Goal: Task Accomplishment & Management: Use online tool/utility

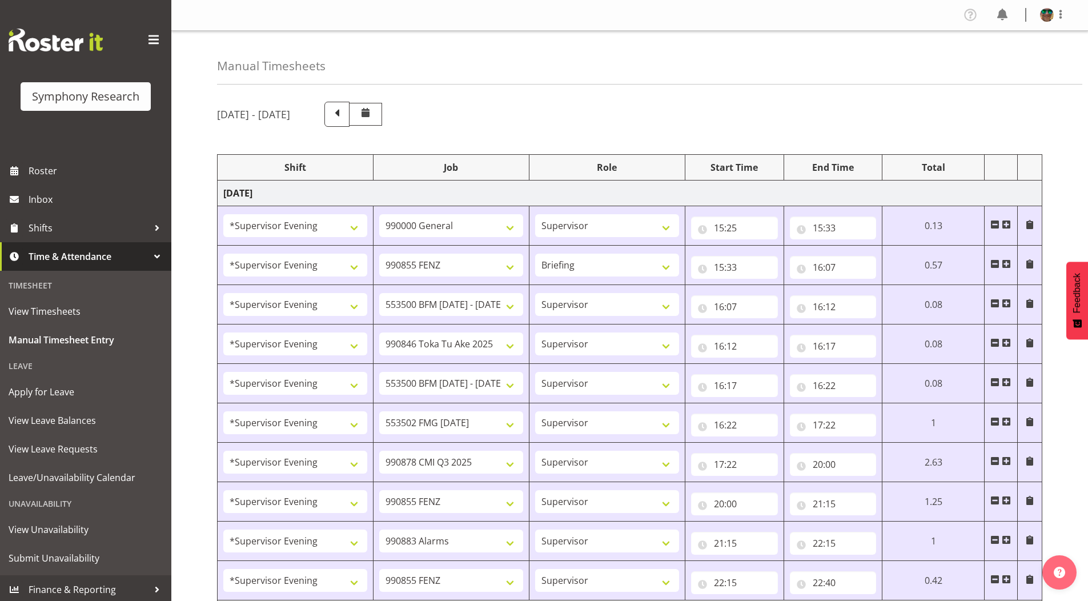
select select "4583"
select select "743"
select select "4583"
select select "9636"
select select "297"
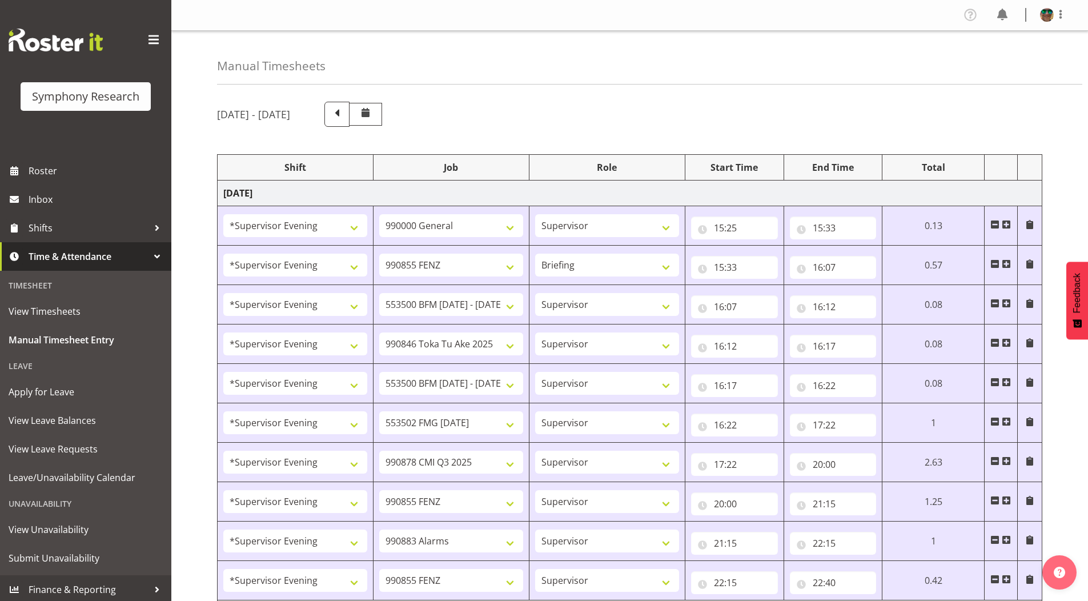
select select "4583"
select select "10242"
select select "4583"
select select "9426"
select select "4583"
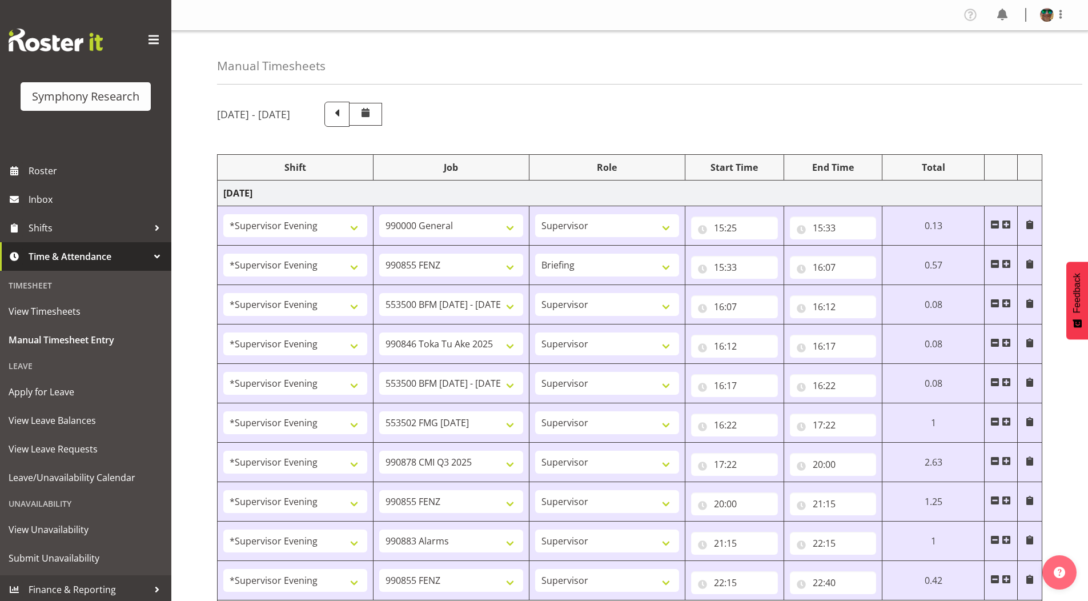
select select "10242"
select select "4583"
select select "10458"
select select "4583"
select select "10239"
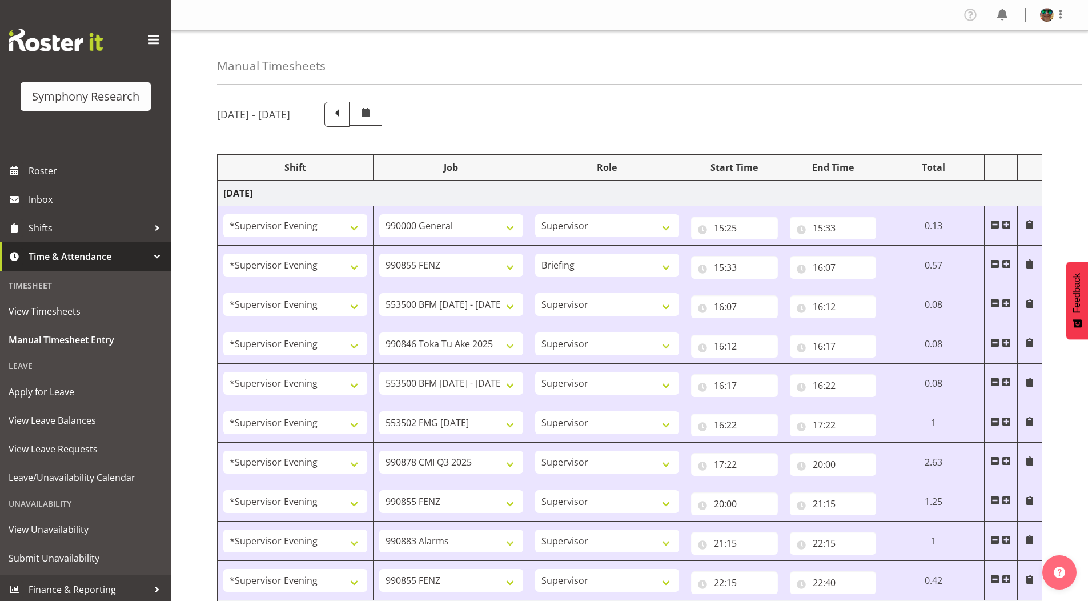
select select "4583"
select select "9636"
select select "4583"
select select "10420"
select select "4583"
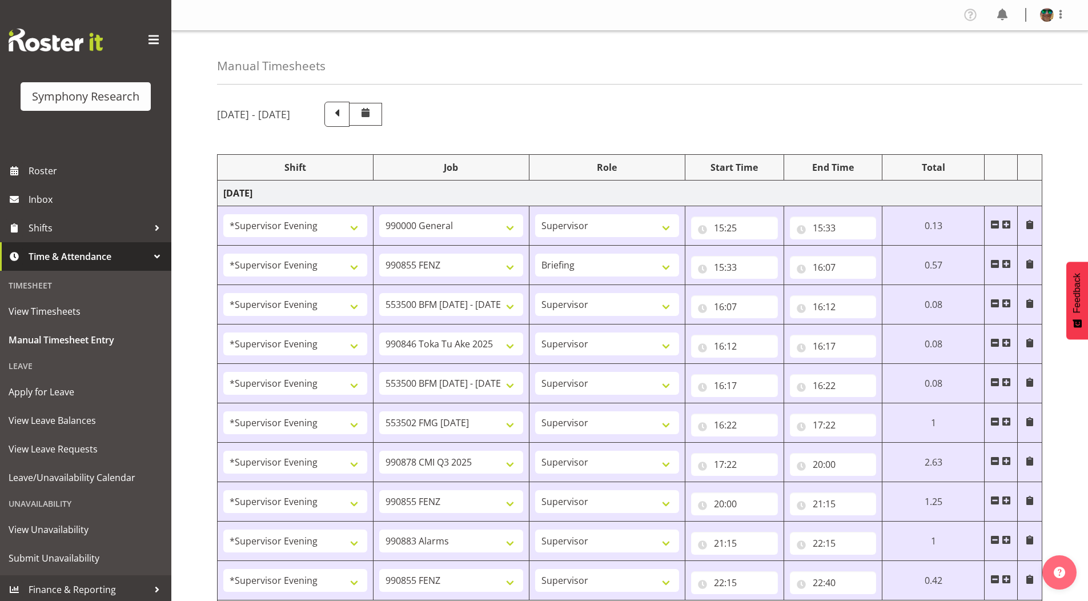
select select "9636"
select select "4583"
select select "10242"
select select "4583"
select select "10242"
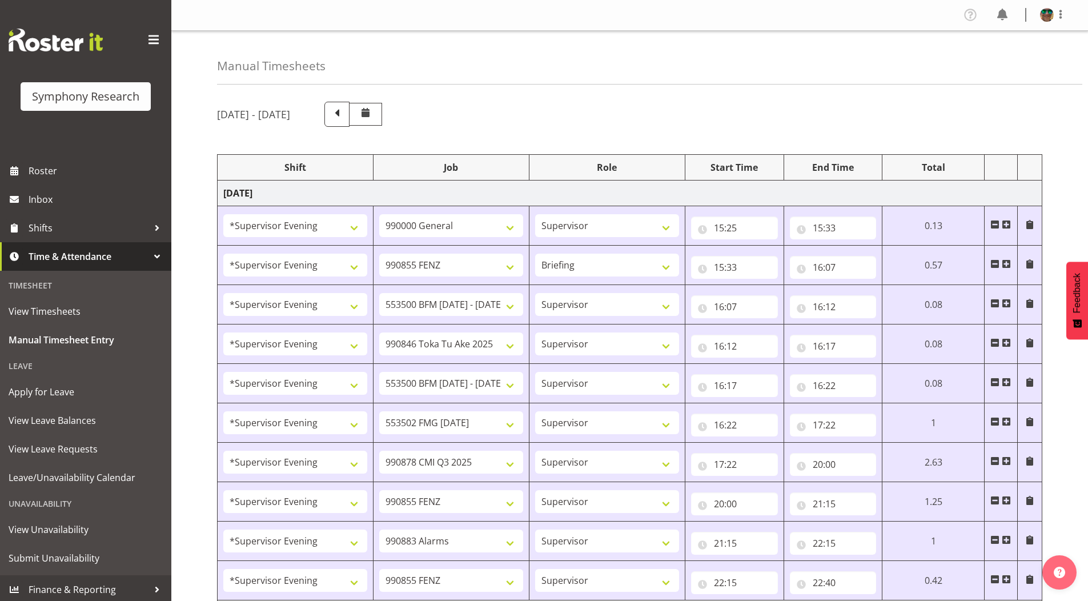
select select "4583"
select select "9426"
select select "4583"
select select "10420"
select select "4583"
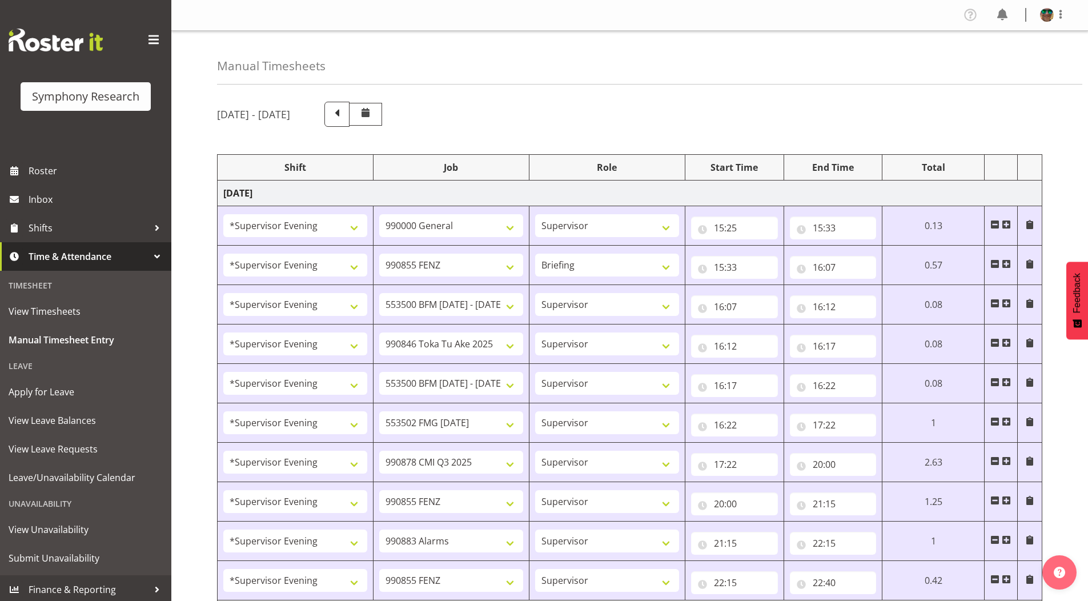
select select "10458"
select select "4583"
select select "9636"
select select "4583"
select select "10239"
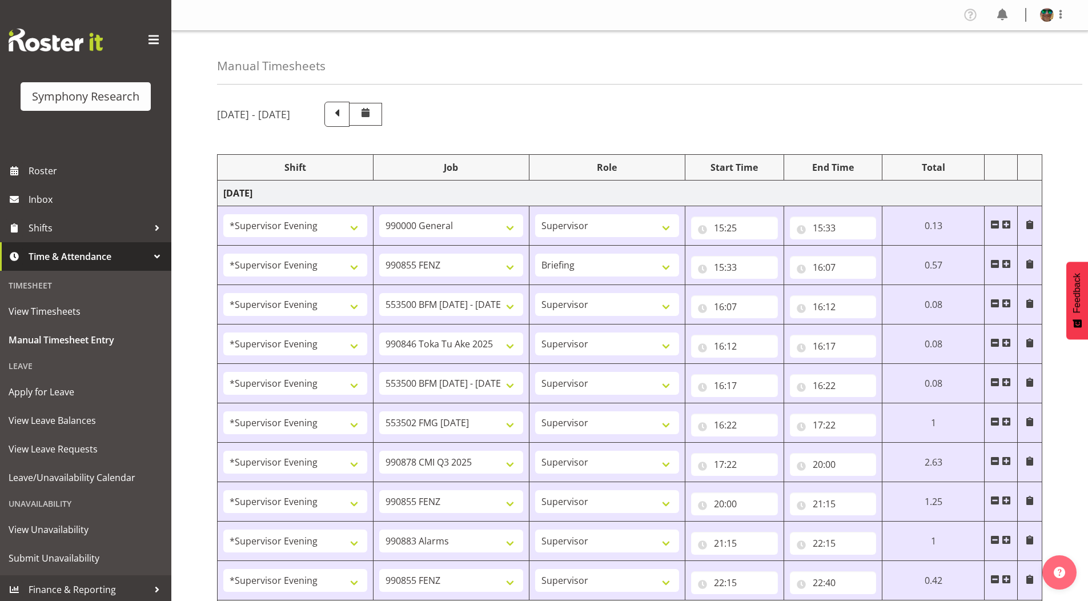
select select "1607"
select select "10458"
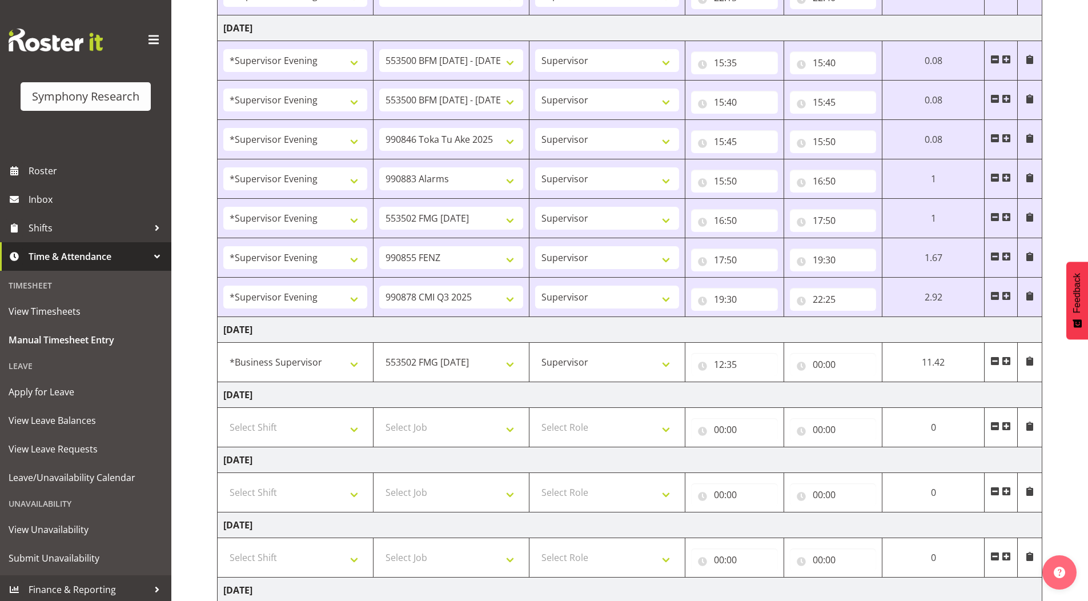
scroll to position [585, 0]
click at [820, 364] on input "00:00" at bounding box center [833, 364] width 87 height 23
click at [863, 395] on select "00 01 02 03 04 05 06 07 08 09 10 11 12 13 14 15 16 17 18 19 20 21 22 23" at bounding box center [868, 394] width 26 height 23
select select "13"
click at [881, 383] on select "00 01 02 03 04 05 06 07 08 09 10 11 12 13 14 15 16 17 18 19 20 21 22 23" at bounding box center [868, 394] width 26 height 23
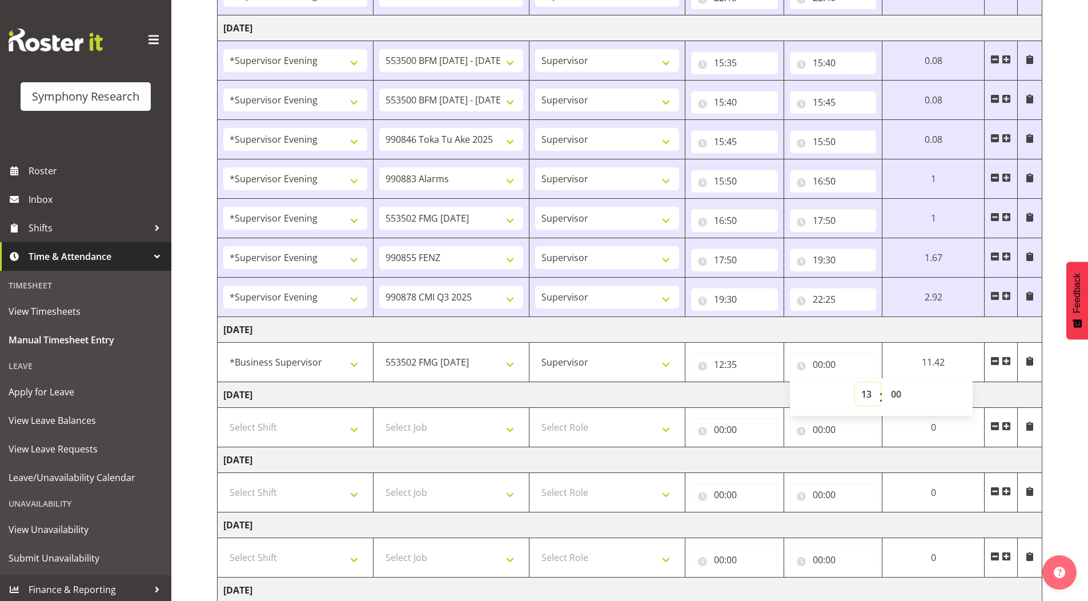
type input "13:00"
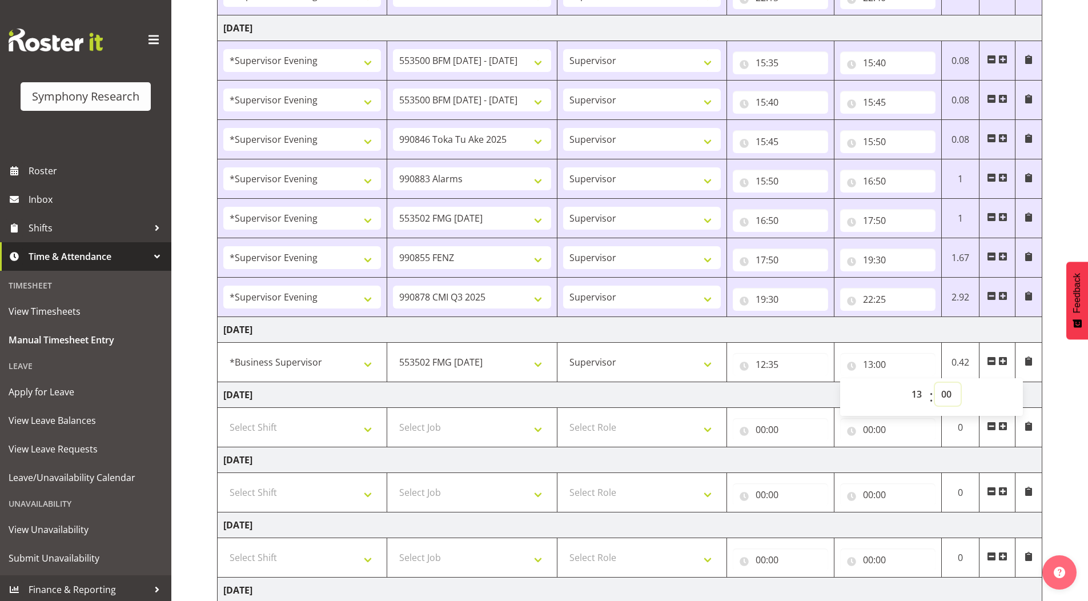
click at [945, 394] on select "00 01 02 03 04 05 06 07 08 09 10 11 12 13 14 15 16 17 18 19 20 21 22 23 24 25 2…" at bounding box center [948, 394] width 26 height 23
select select "8"
click at [935, 383] on select "00 01 02 03 04 05 06 07 08 09 10 11 12 13 14 15 16 17 18 19 20 21 22 23 24 25 2…" at bounding box center [948, 394] width 26 height 23
type input "13:08"
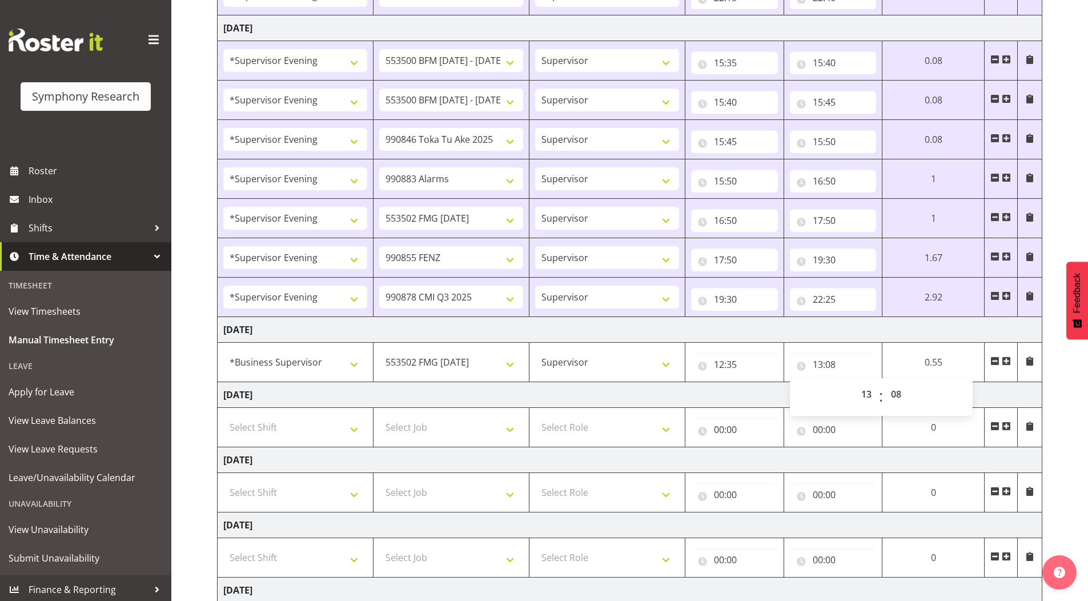
click at [1068, 174] on div "[DATE] - [DATE] Shift Job Role Start Time End Time Total [DATE] !!Project Brief…" at bounding box center [652, 107] width 871 height 1198
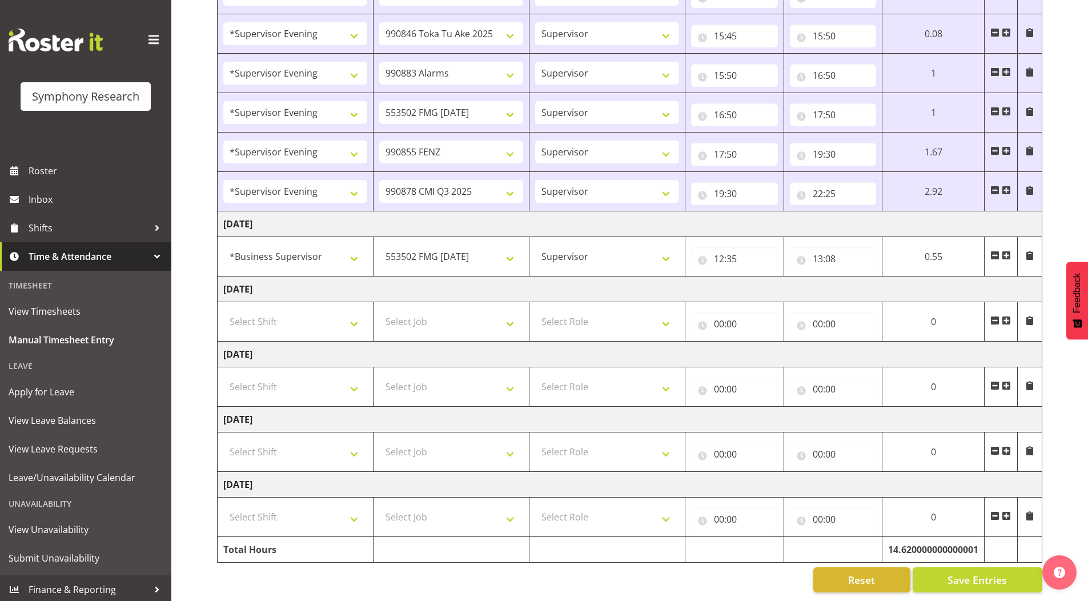
click at [1008, 251] on span at bounding box center [1006, 255] width 9 height 9
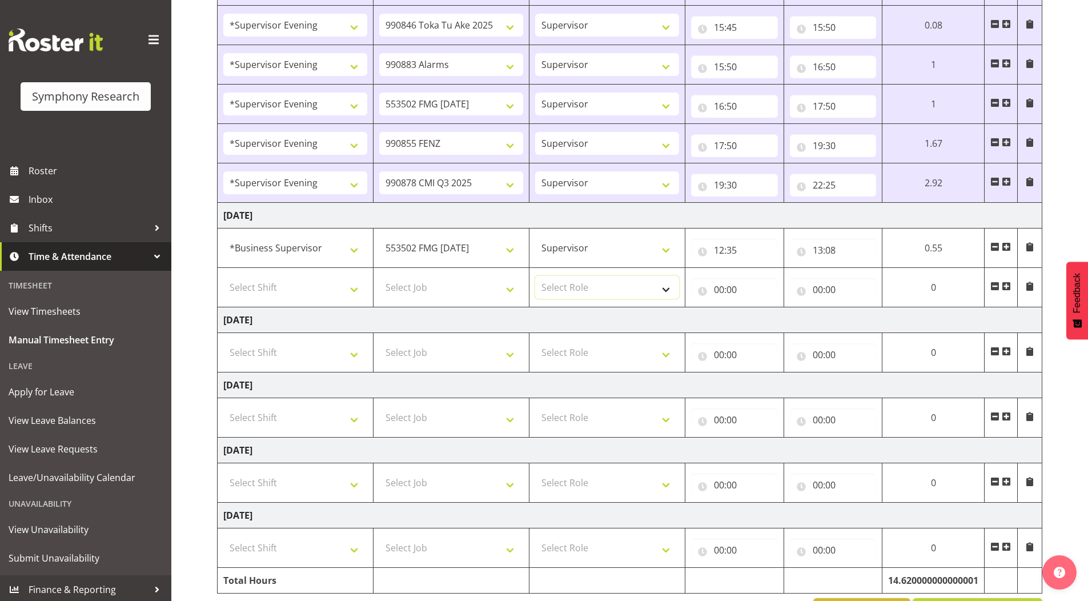
click at [559, 286] on select "Select Role Supervisor Briefing Interviewing" at bounding box center [607, 287] width 144 height 23
select select "45"
click at [535, 276] on select "Select Role Supervisor Briefing Interviewing" at bounding box center [607, 287] width 144 height 23
click at [410, 282] on select "Select Job 550060 IF Admin 553492 World Poll Aus Wave 2 Main 2025 553500 BFM [D…" at bounding box center [451, 287] width 144 height 23
select select "10499"
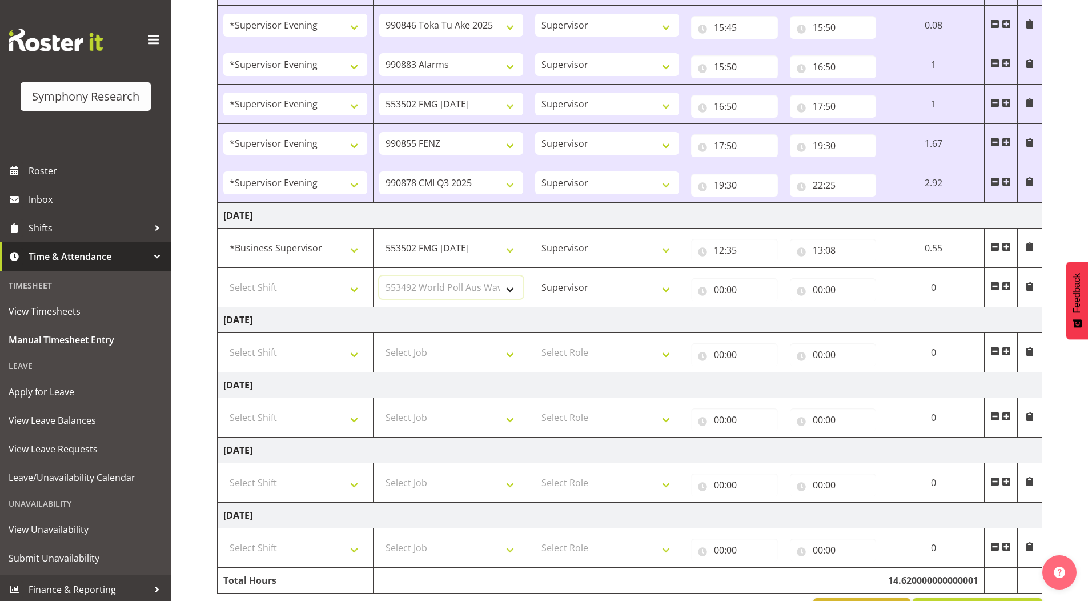
click at [379, 276] on select "Select Job 550060 IF Admin 553492 World Poll Aus Wave 2 Main 2025 553500 BFM [D…" at bounding box center [451, 287] width 144 height 23
click at [268, 283] on select "Select Shift !!Project Briefing (Job to be assigned) !!Weekend Residential (Ros…" at bounding box center [295, 287] width 144 height 23
select select "1607"
click at [223, 276] on select "Select Shift !!Project Briefing (Job to be assigned) !!Weekend Residential (Ros…" at bounding box center [295, 287] width 144 height 23
drag, startPoint x: 717, startPoint y: 292, endPoint x: 787, endPoint y: 336, distance: 81.9
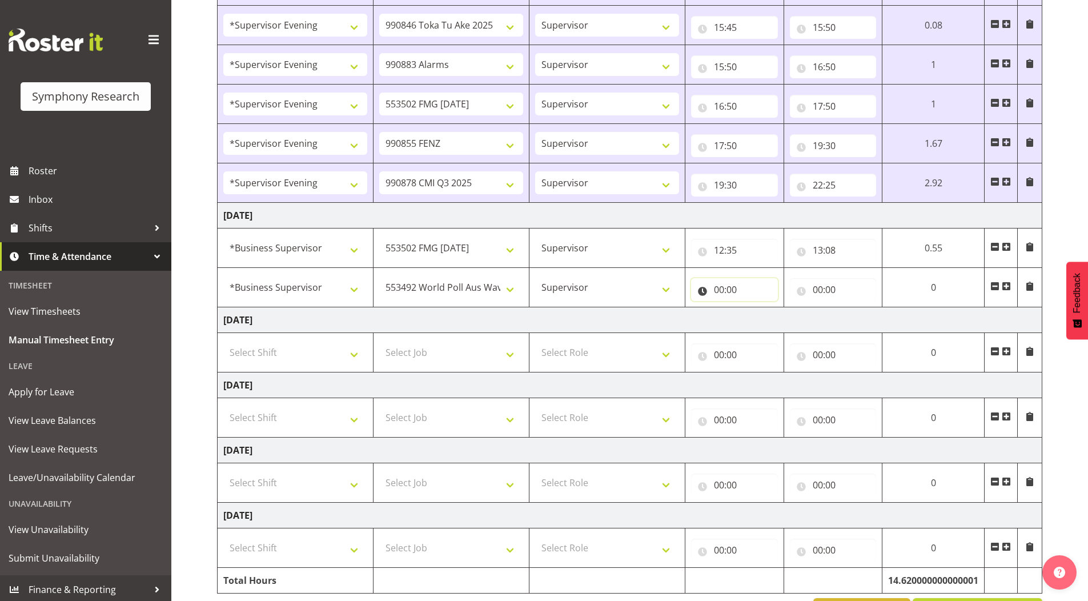
click at [717, 292] on input "00:00" at bounding box center [734, 289] width 87 height 23
click at [766, 318] on select "00 01 02 03 04 05 06 07 08 09 10 11 12 13 14 15 16 17 18 19 20 21 22 23" at bounding box center [769, 319] width 26 height 23
select select "13"
click at [782, 308] on select "00 01 02 03 04 05 06 07 08 09 10 11 12 13 14 15 16 17 18 19 20 21 22 23" at bounding box center [769, 319] width 26 height 23
type input "13:00"
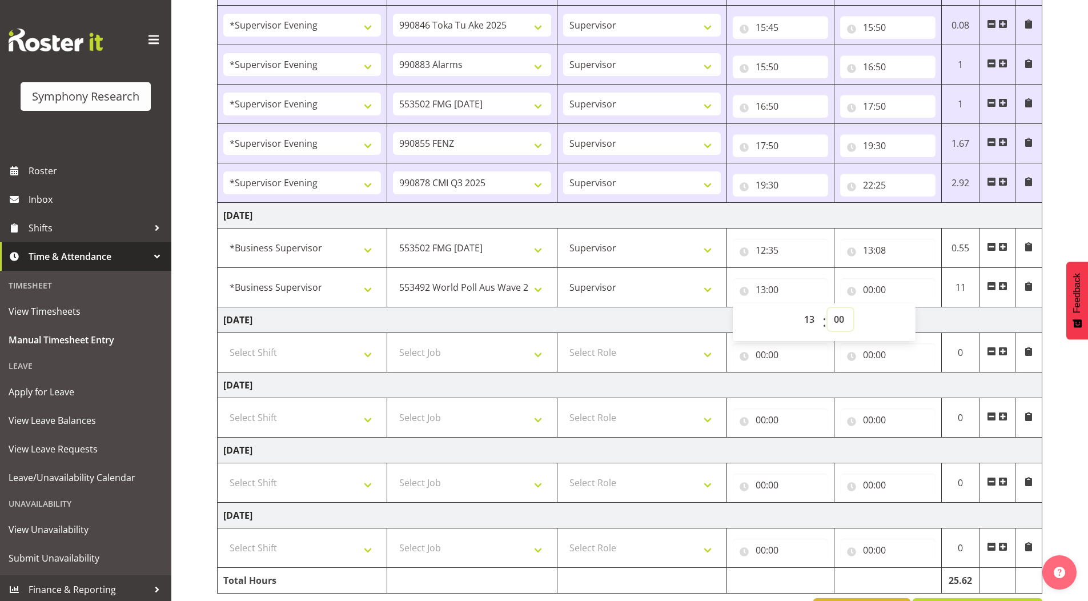
click at [839, 315] on select "00 01 02 03 04 05 06 07 08 09 10 11 12 13 14 15 16 17 18 19 20 21 22 23 24 25 2…" at bounding box center [841, 319] width 26 height 23
select select "8"
click at [828, 308] on select "00 01 02 03 04 05 06 07 08 09 10 11 12 13 14 15 16 17 18 19 20 21 22 23 24 25 2…" at bounding box center [841, 319] width 26 height 23
type input "13:08"
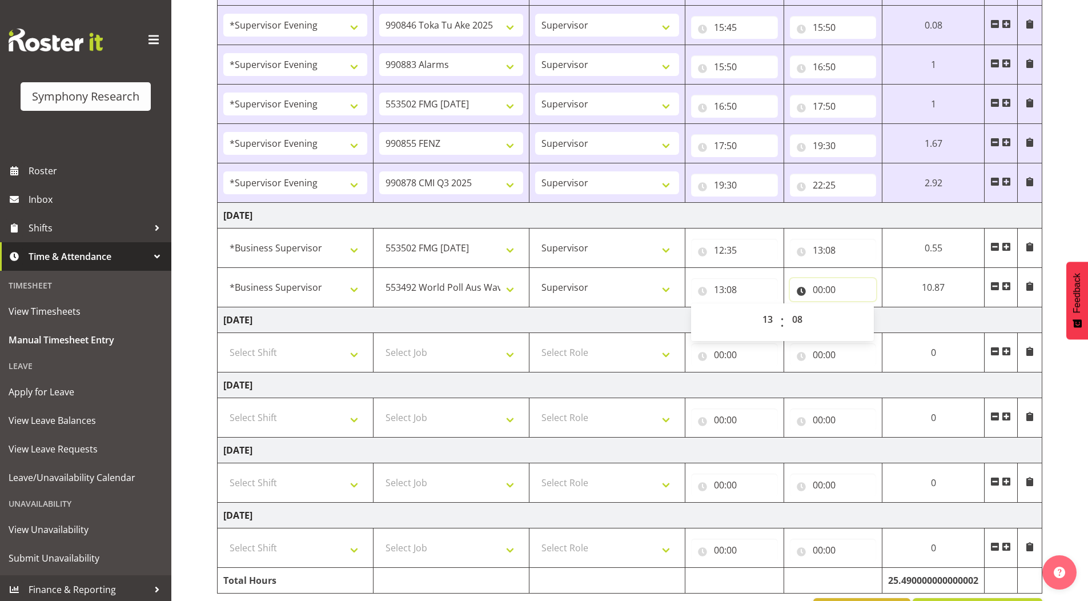
click at [815, 291] on input "00:00" at bounding box center [833, 289] width 87 height 23
click at [866, 318] on select "00 01 02 03 04 05 06 07 08 09 10 11 12 13 14 15 16 17 18 19 20 21 22 23" at bounding box center [868, 319] width 26 height 23
select select "14"
click at [881, 308] on select "00 01 02 03 04 05 06 07 08 09 10 11 12 13 14 15 16 17 18 19 20 21 22 23" at bounding box center [868, 319] width 26 height 23
type input "14:00"
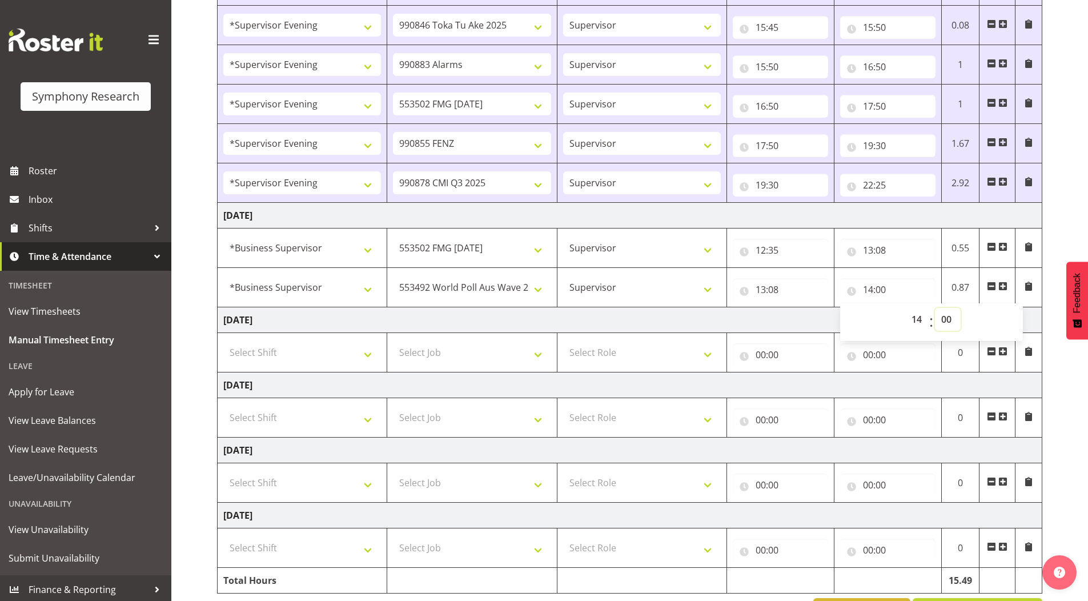
click at [950, 319] on select "00 01 02 03 04 05 06 07 08 09 10 11 12 13 14 15 16 17 18 19 20 21 22 23 24 25 2…" at bounding box center [948, 319] width 26 height 23
select select "20"
click at [935, 308] on select "00 01 02 03 04 05 06 07 08 09 10 11 12 13 14 15 16 17 18 19 20 21 22 23 24 25 2…" at bounding box center [948, 319] width 26 height 23
type input "14:20"
click at [1061, 190] on div "[DATE] - [DATE] Shift Job Role Start Time End Time Total [DATE] !!Project Brief…" at bounding box center [652, 13] width 871 height 1238
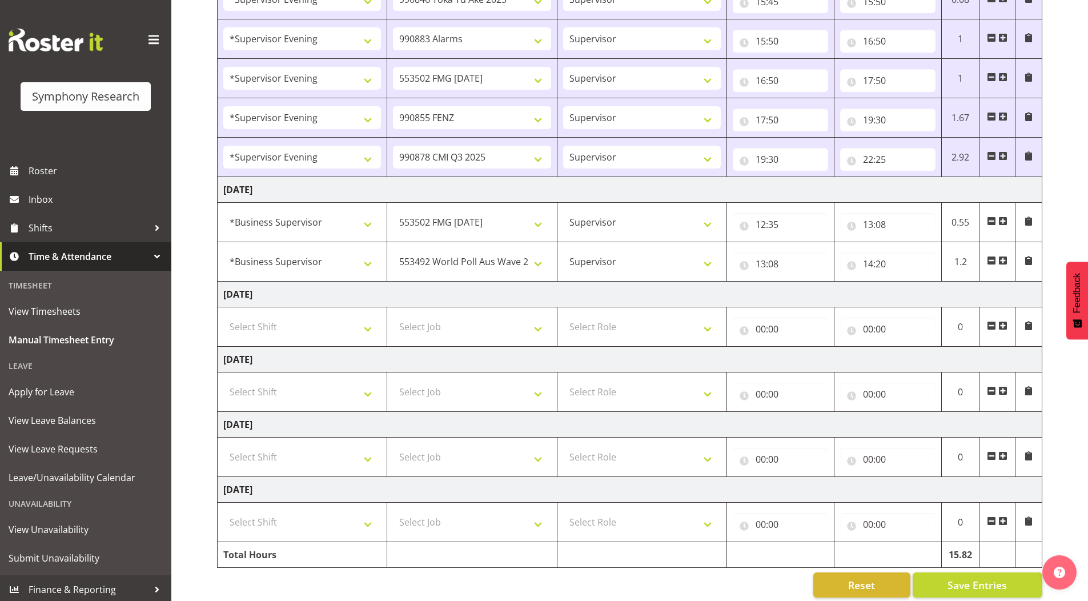
scroll to position [739, 0]
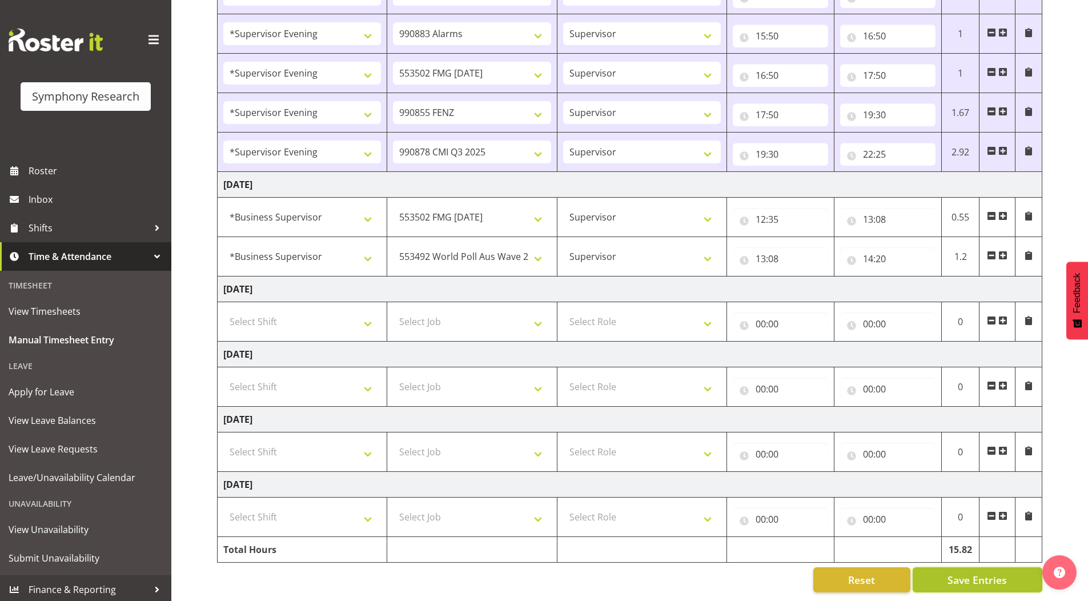
click at [972, 572] on span "Save Entries" at bounding box center [977, 579] width 59 height 15
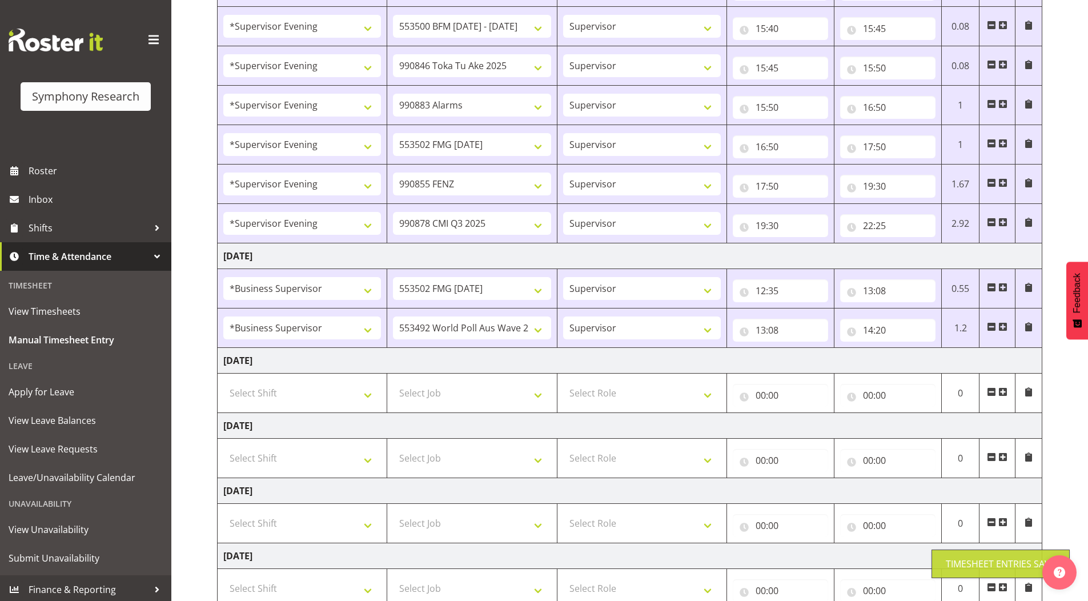
scroll to position [685, 0]
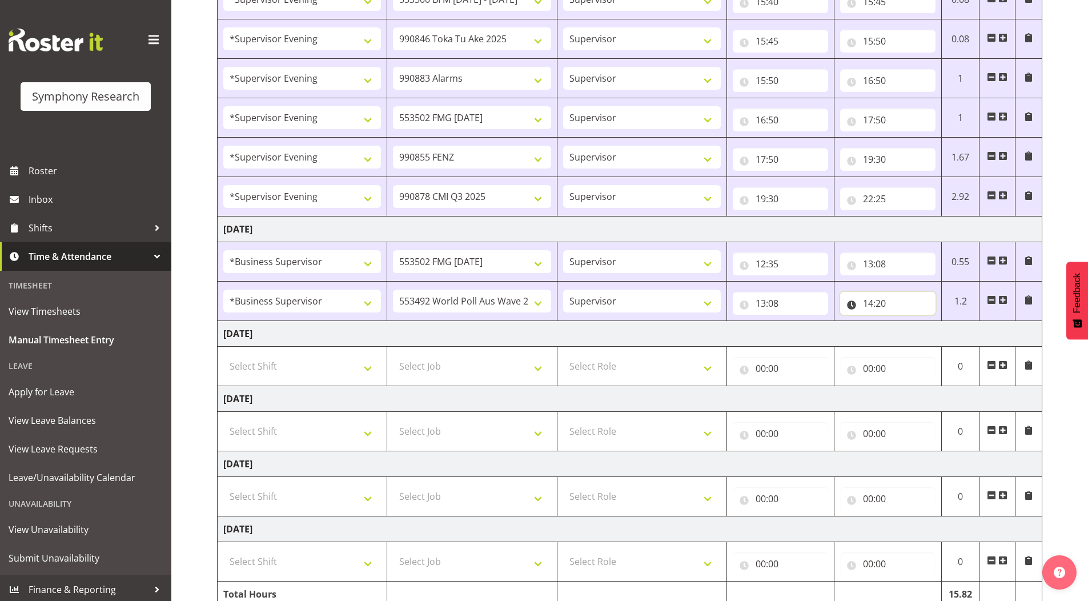
click at [886, 304] on input "14:20" at bounding box center [887, 303] width 95 height 23
click at [945, 334] on select "00 01 02 03 04 05 06 07 08 09 10 11 12 13 14 15 16 17 18 19 20 21 22 23 24 25 2…" at bounding box center [948, 333] width 26 height 23
select select "23"
click at [935, 322] on select "00 01 02 03 04 05 06 07 08 09 10 11 12 13 14 15 16 17 18 19 20 21 22 23 24 25 2…" at bounding box center [948, 333] width 26 height 23
type input "14:23"
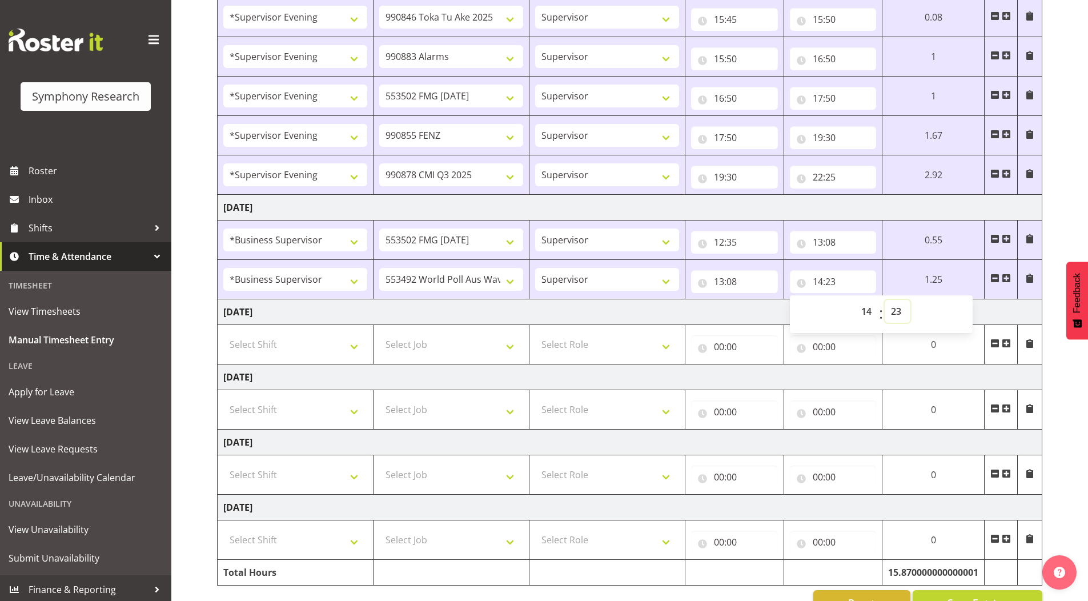
scroll to position [739, 0]
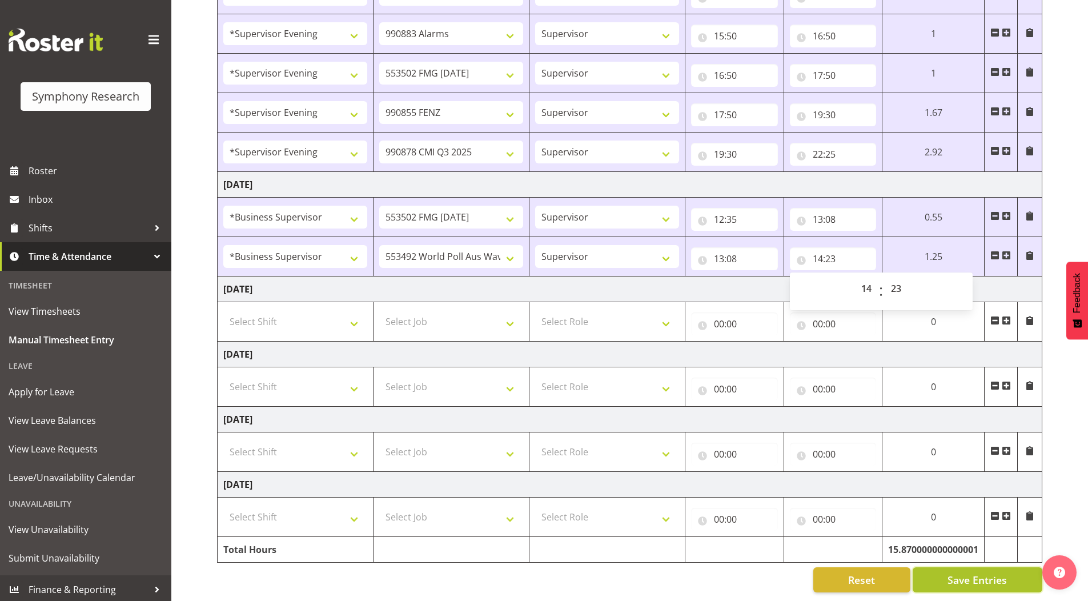
click at [982, 572] on span "Save Entries" at bounding box center [977, 579] width 59 height 15
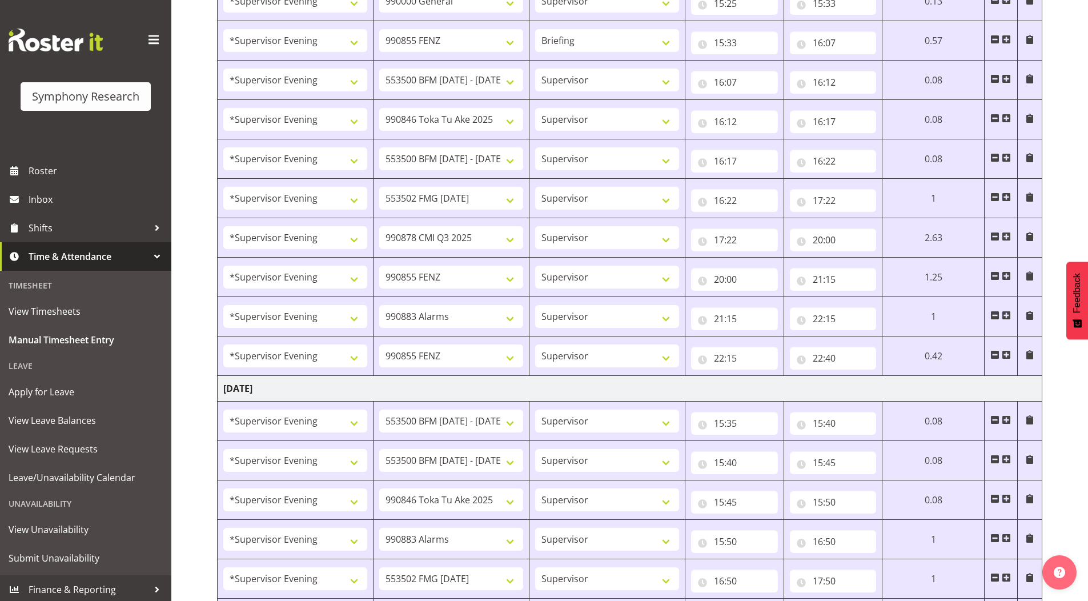
scroll to position [0, 0]
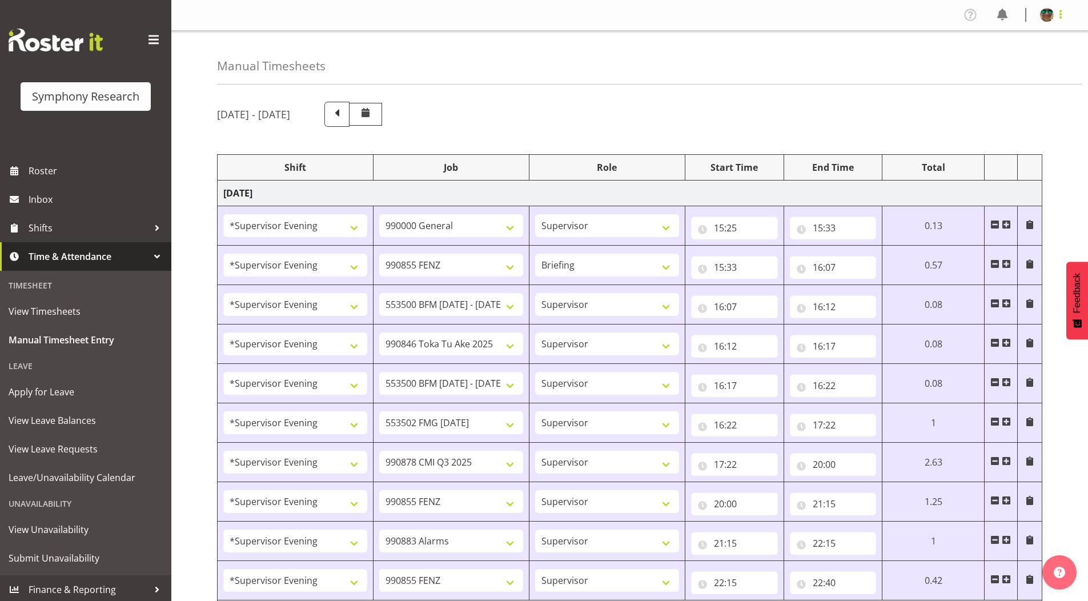
click at [1060, 13] on span at bounding box center [1061, 14] width 14 height 14
click at [992, 65] on link "Log Out" at bounding box center [1013, 60] width 110 height 21
